Goal: Information Seeking & Learning: Learn about a topic

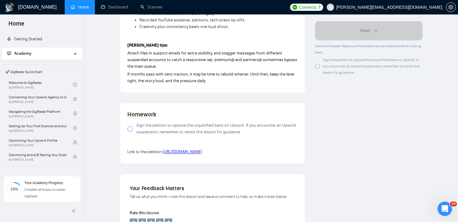
scroll to position [573, 0]
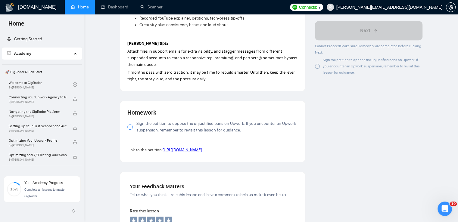
click at [180, 123] on span "Sign the petition to oppose the unjustified bans on Upwork. If you encounter an…" at bounding box center [218, 127] width 162 height 13
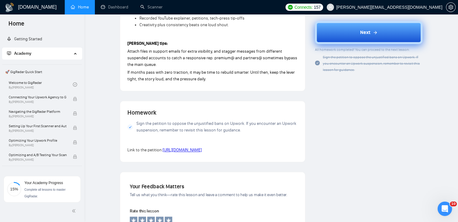
click at [377, 34] on icon at bounding box center [375, 32] width 5 height 5
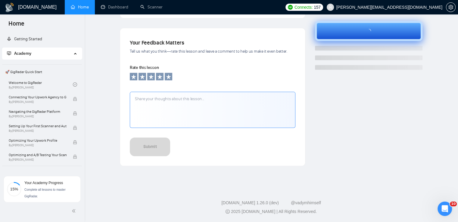
scroll to position [188, 0]
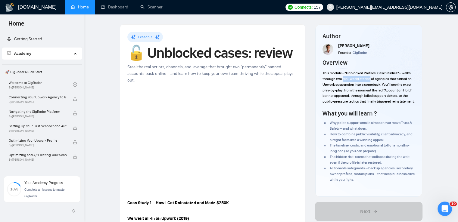
click at [370, 78] on span "– walks through two real-world stories of agencies that turned an Upwork suspen…" at bounding box center [369, 87] width 92 height 33
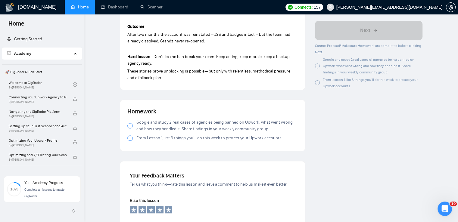
scroll to position [543, 0]
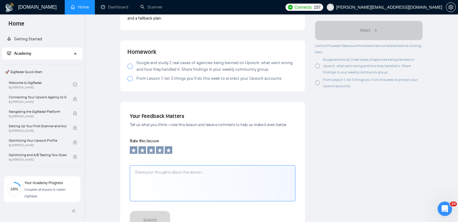
click at [130, 64] on div at bounding box center [130, 66] width 5 height 5
click at [131, 76] on div at bounding box center [130, 78] width 5 height 5
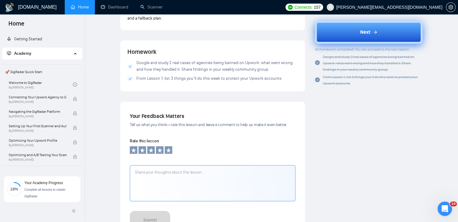
click at [351, 33] on button "Next" at bounding box center [369, 32] width 108 height 23
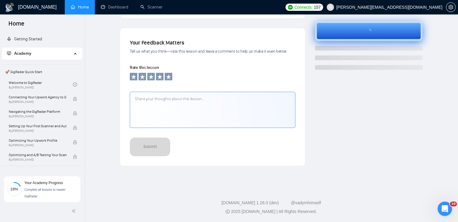
scroll to position [188, 0]
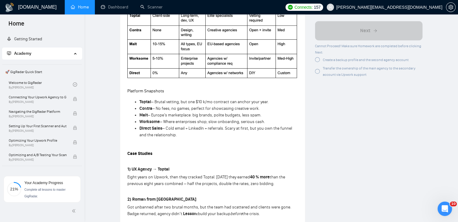
scroll to position [603, 0]
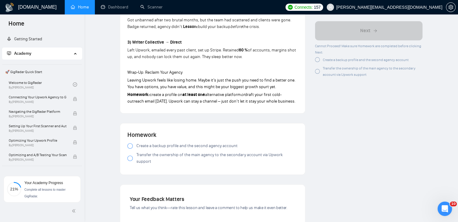
click at [128, 146] on div at bounding box center [130, 145] width 5 height 5
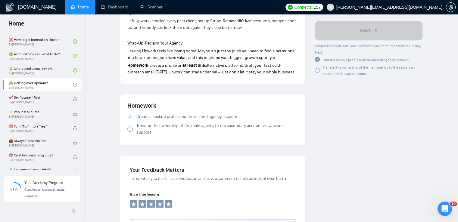
scroll to position [572, 0]
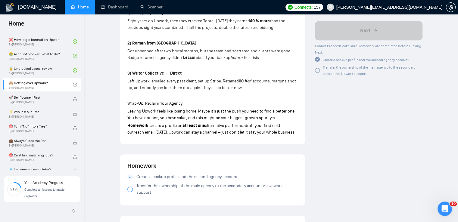
click at [129, 188] on div at bounding box center [130, 189] width 5 height 5
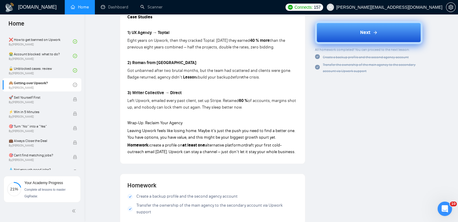
scroll to position [512, 0]
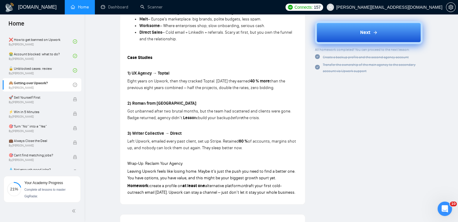
click at [392, 36] on button "Next" at bounding box center [369, 32] width 108 height 23
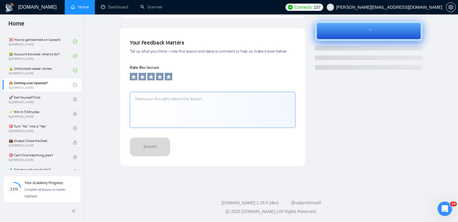
scroll to position [188, 0]
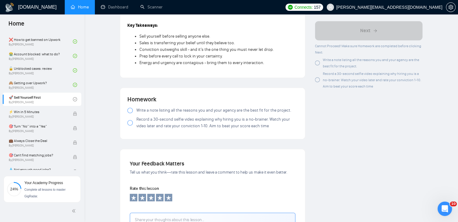
scroll to position [603, 0]
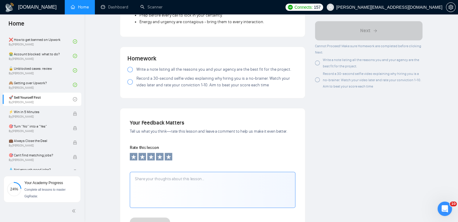
drag, startPoint x: 149, startPoint y: 69, endPoint x: 152, endPoint y: 84, distance: 15.7
click at [149, 71] on span "Write a note listing all the reasons you and your agency are the best fit for t…" at bounding box center [214, 69] width 155 height 7
click at [152, 83] on span "Record a 30-second selfie video explaining why hiring you is a no-brainer. Watc…" at bounding box center [218, 81] width 162 height 13
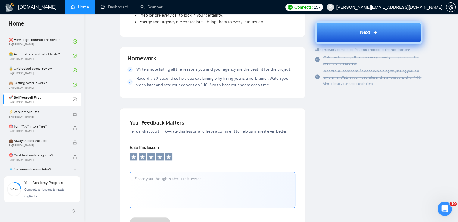
click at [389, 31] on button "Next" at bounding box center [369, 32] width 108 height 23
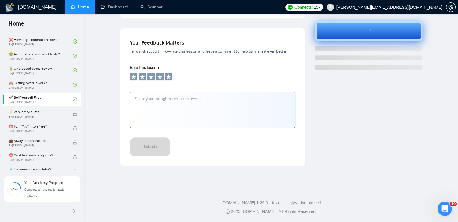
scroll to position [188, 0]
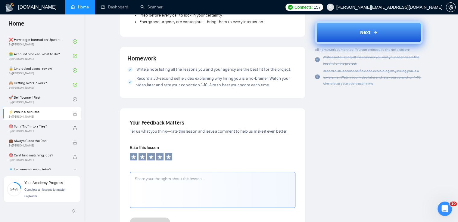
scroll to position [106, 0]
